Goal: Task Accomplishment & Management: Manage account settings

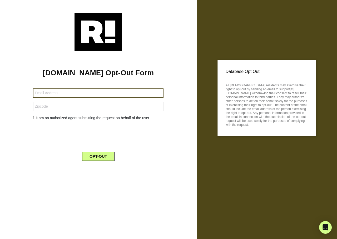
type input "blueheaven2313@gmail.com"
type input "16001"
type input "blueheaven2313@gmail.com"
type input "16001"
